Goal: Transaction & Acquisition: Purchase product/service

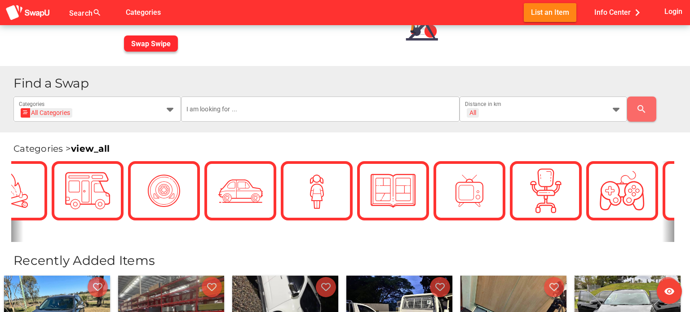
scroll to position [0, 225]
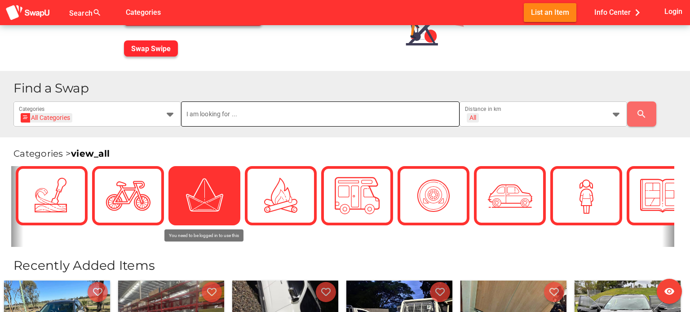
click at [211, 118] on input "text" at bounding box center [320, 114] width 268 height 25
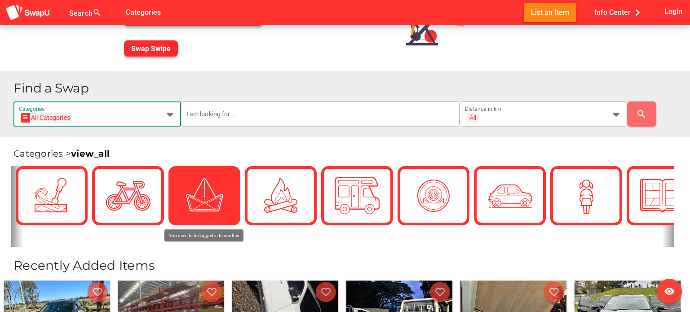
click at [147, 118] on div "All Categories All Categories" at bounding box center [89, 119] width 141 height 14
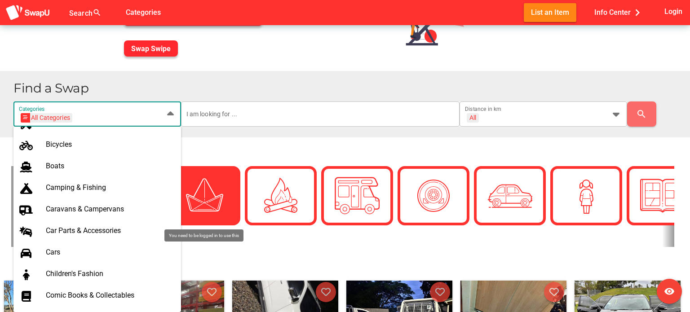
scroll to position [117, 0]
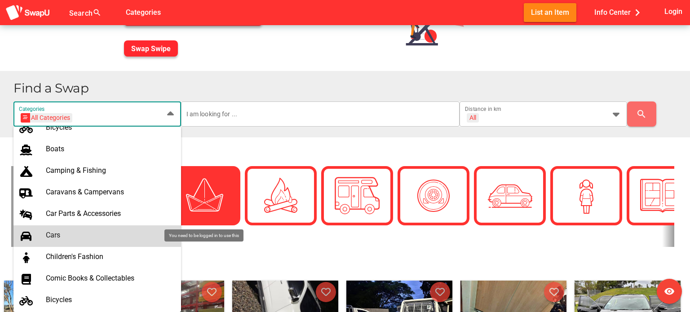
click at [73, 233] on div "Cars" at bounding box center [110, 235] width 128 height 9
type input "Cars"
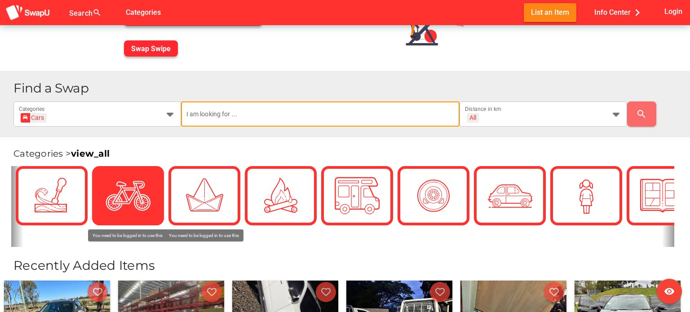
click at [257, 115] on input "text" at bounding box center [320, 114] width 268 height 25
type input "ss"
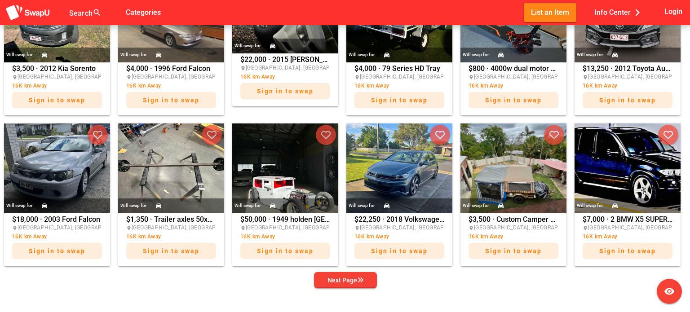
scroll to position [445, 0]
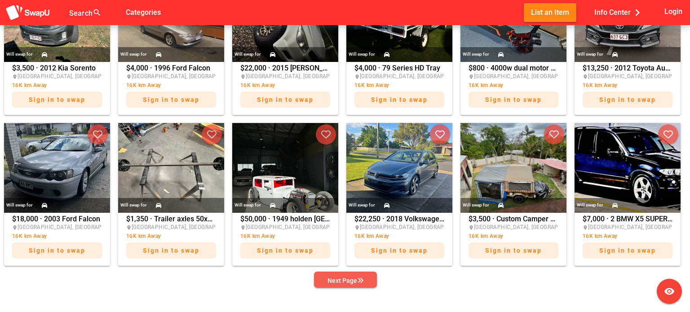
click at [318, 276] on button "Next Page" at bounding box center [345, 280] width 63 height 16
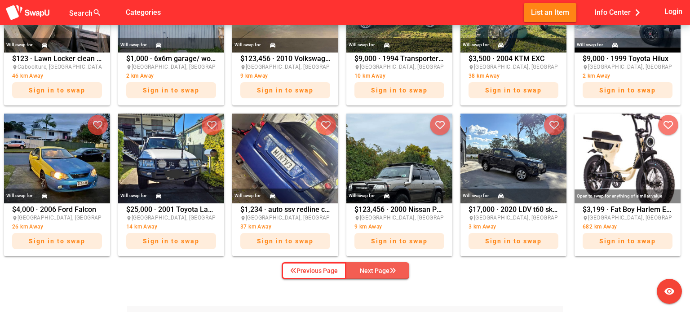
scroll to position [454, 0]
click at [366, 274] on div "Next Page" at bounding box center [378, 271] width 36 height 11
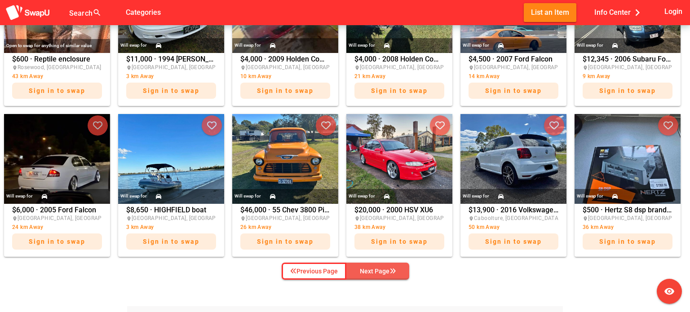
scroll to position [416, 0]
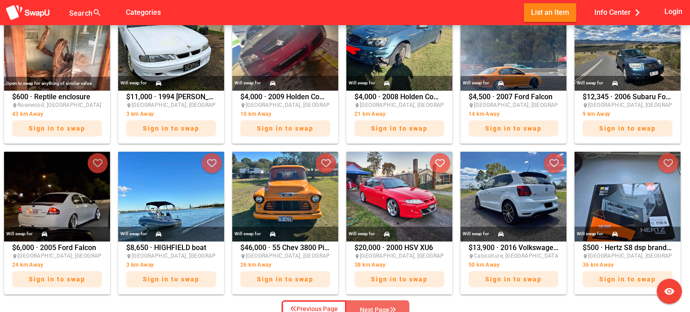
click at [388, 308] on div "Next Page" at bounding box center [378, 310] width 36 height 11
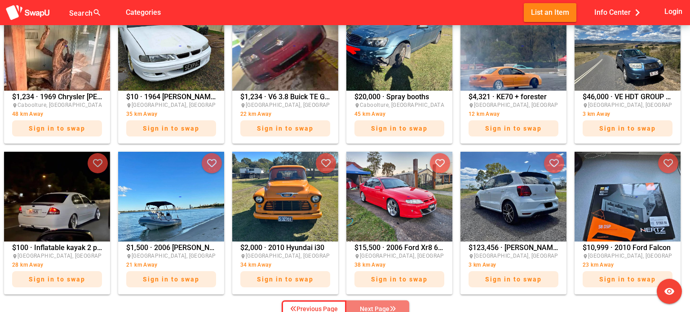
scroll to position [420, 0]
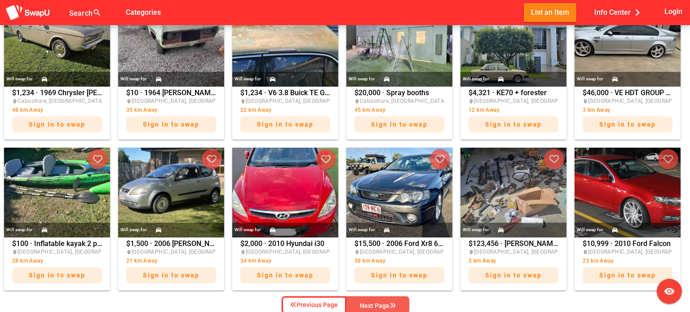
click at [388, 308] on div "Next Page" at bounding box center [378, 305] width 36 height 11
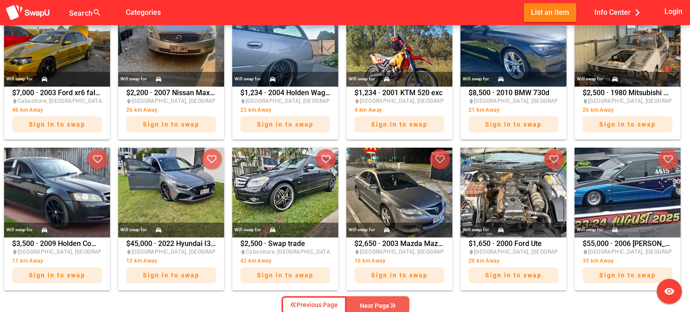
click at [388, 308] on div "Next Page" at bounding box center [378, 305] width 36 height 11
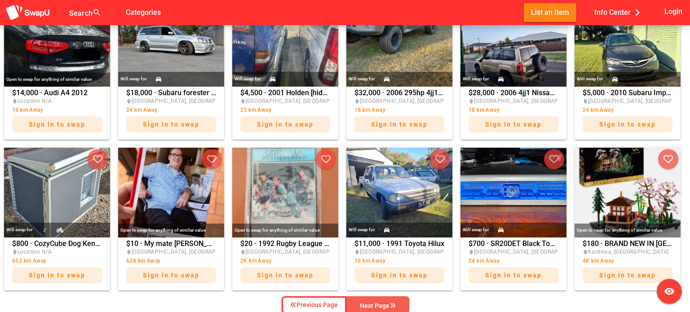
click at [388, 308] on div "Next Page" at bounding box center [378, 305] width 36 height 11
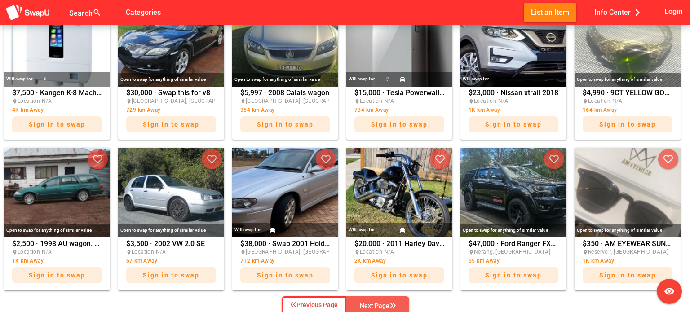
click at [388, 308] on div "Next Page" at bounding box center [378, 305] width 36 height 11
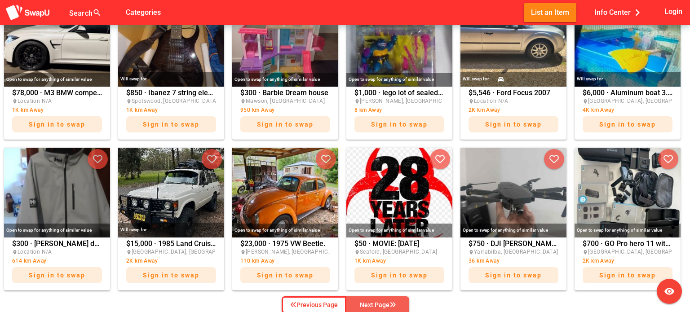
click at [388, 308] on div "Next Page" at bounding box center [378, 305] width 36 height 11
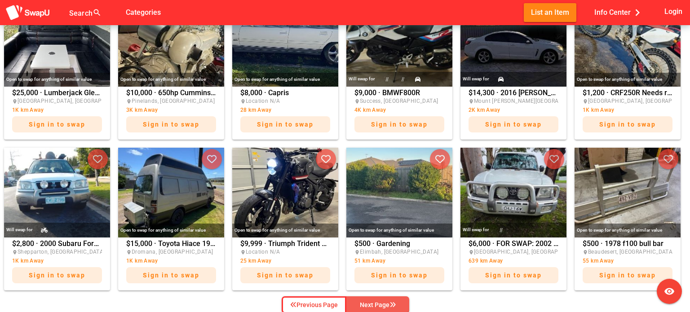
click at [388, 308] on div "Next Page" at bounding box center [378, 305] width 36 height 11
